Goal: Navigation & Orientation: Find specific page/section

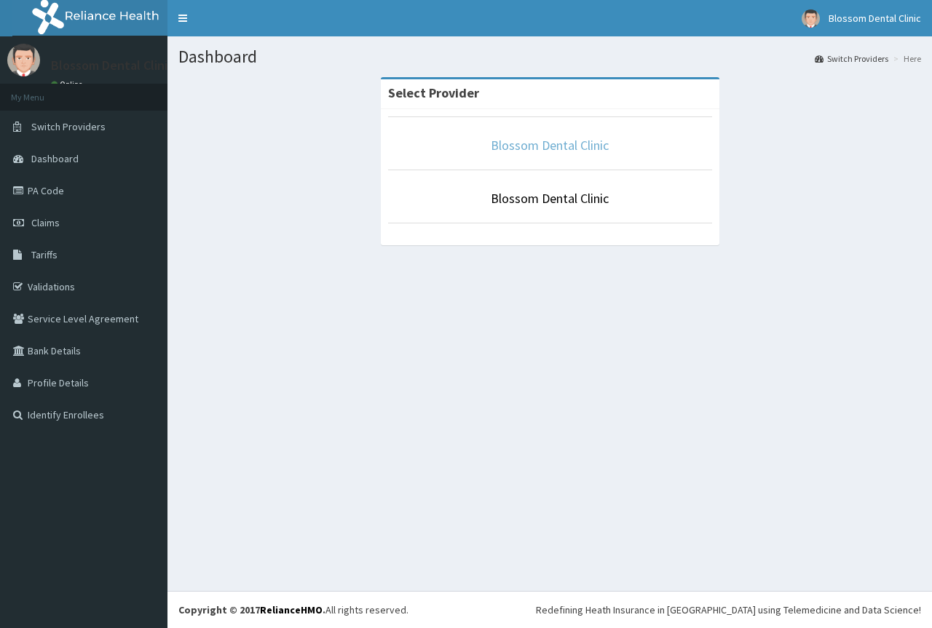
click at [526, 144] on link "Blossom Dental Clinic" at bounding box center [550, 145] width 118 height 17
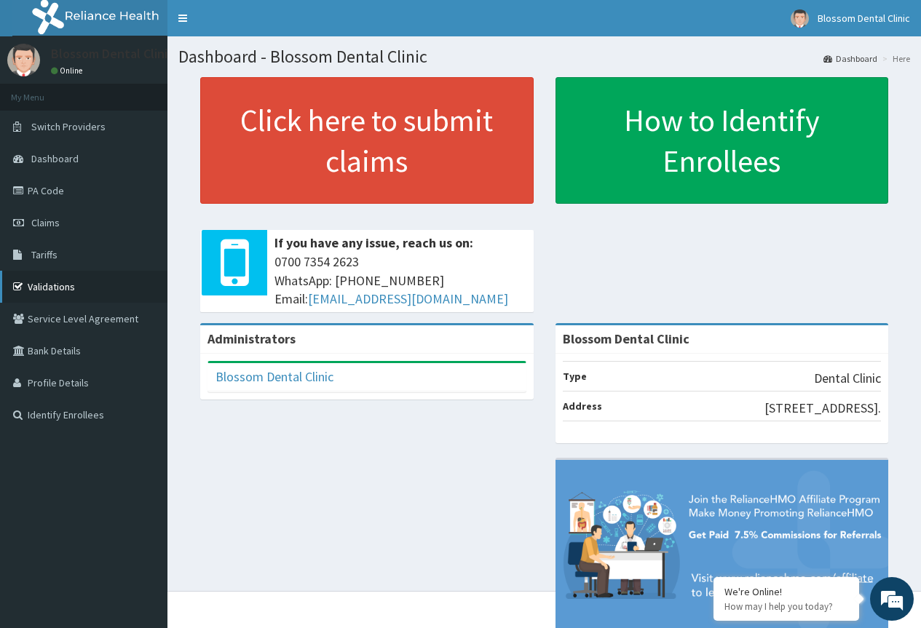
click at [106, 285] on link "Validations" at bounding box center [83, 287] width 167 height 32
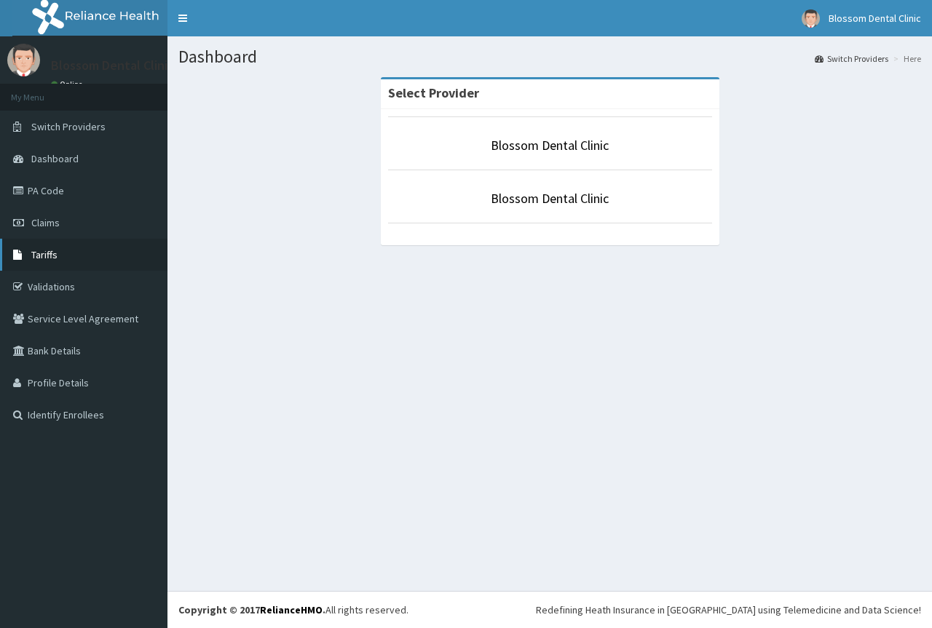
click at [84, 251] on link "Tariffs" at bounding box center [83, 255] width 167 height 32
